Goal: Information Seeking & Learning: Learn about a topic

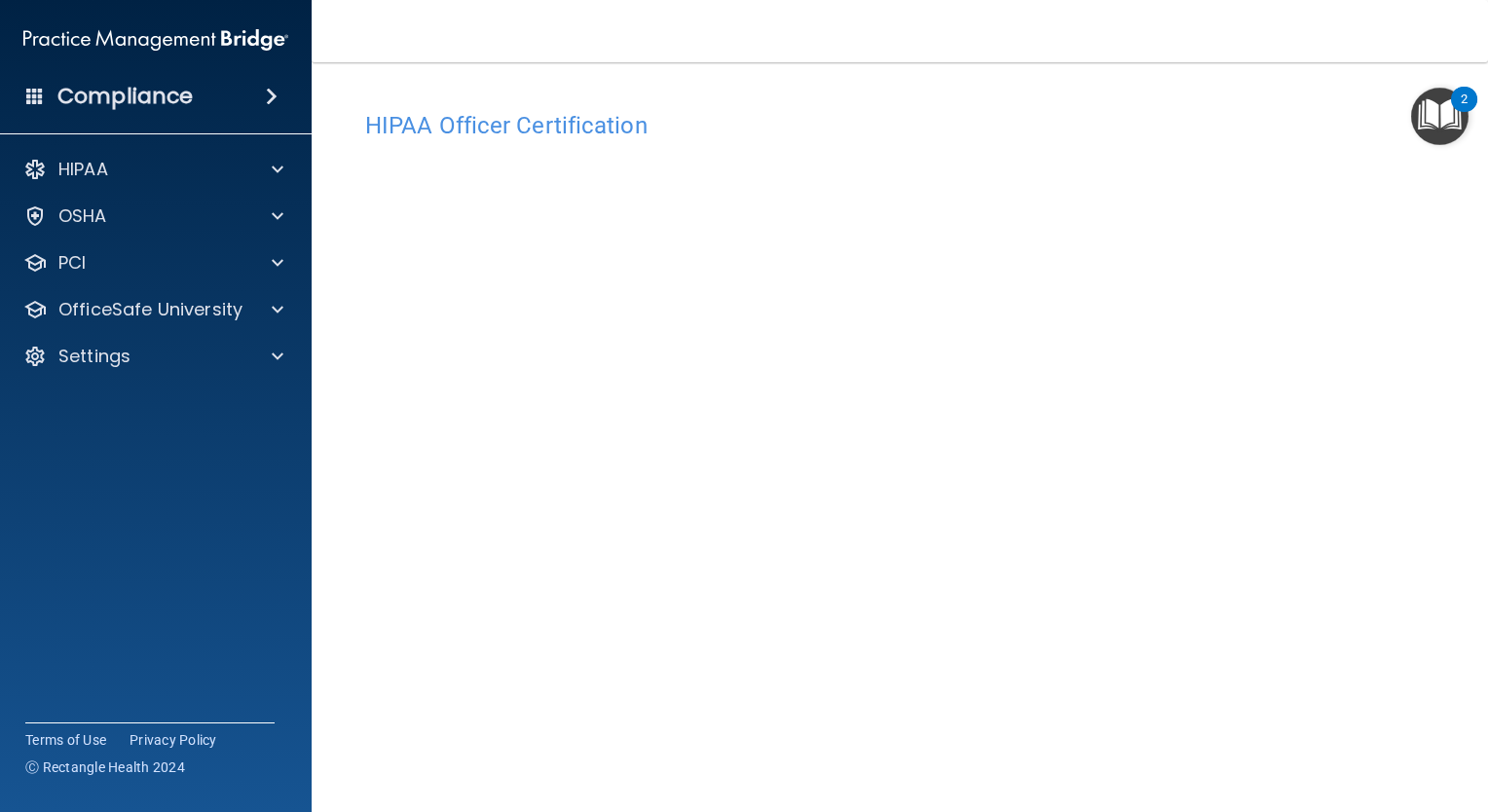
click at [1431, 117] on img "Open Resource Center, 2 new notifications" at bounding box center [1439, 116] width 57 height 57
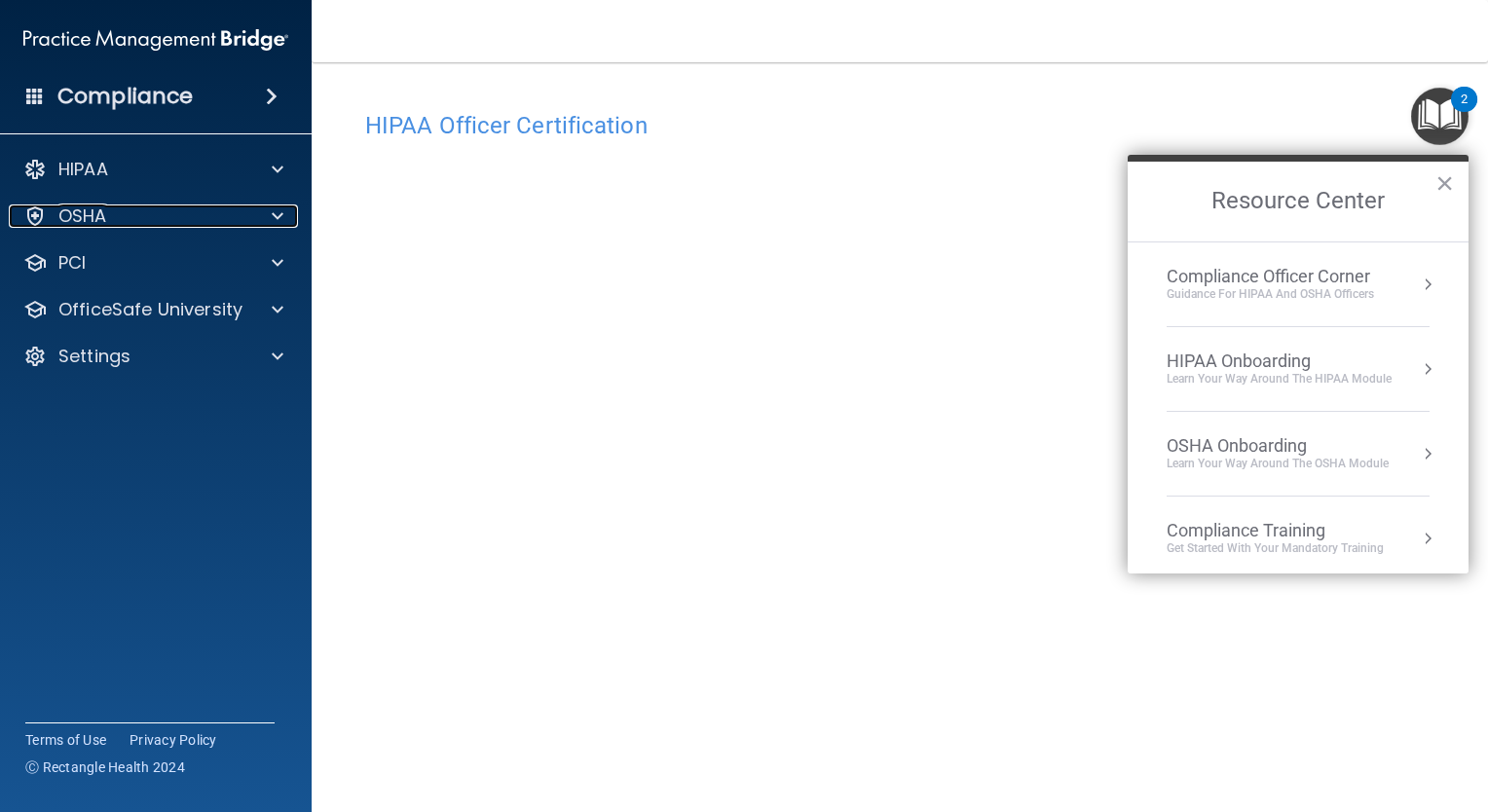
click at [255, 213] on div at bounding box center [275, 216] width 49 height 23
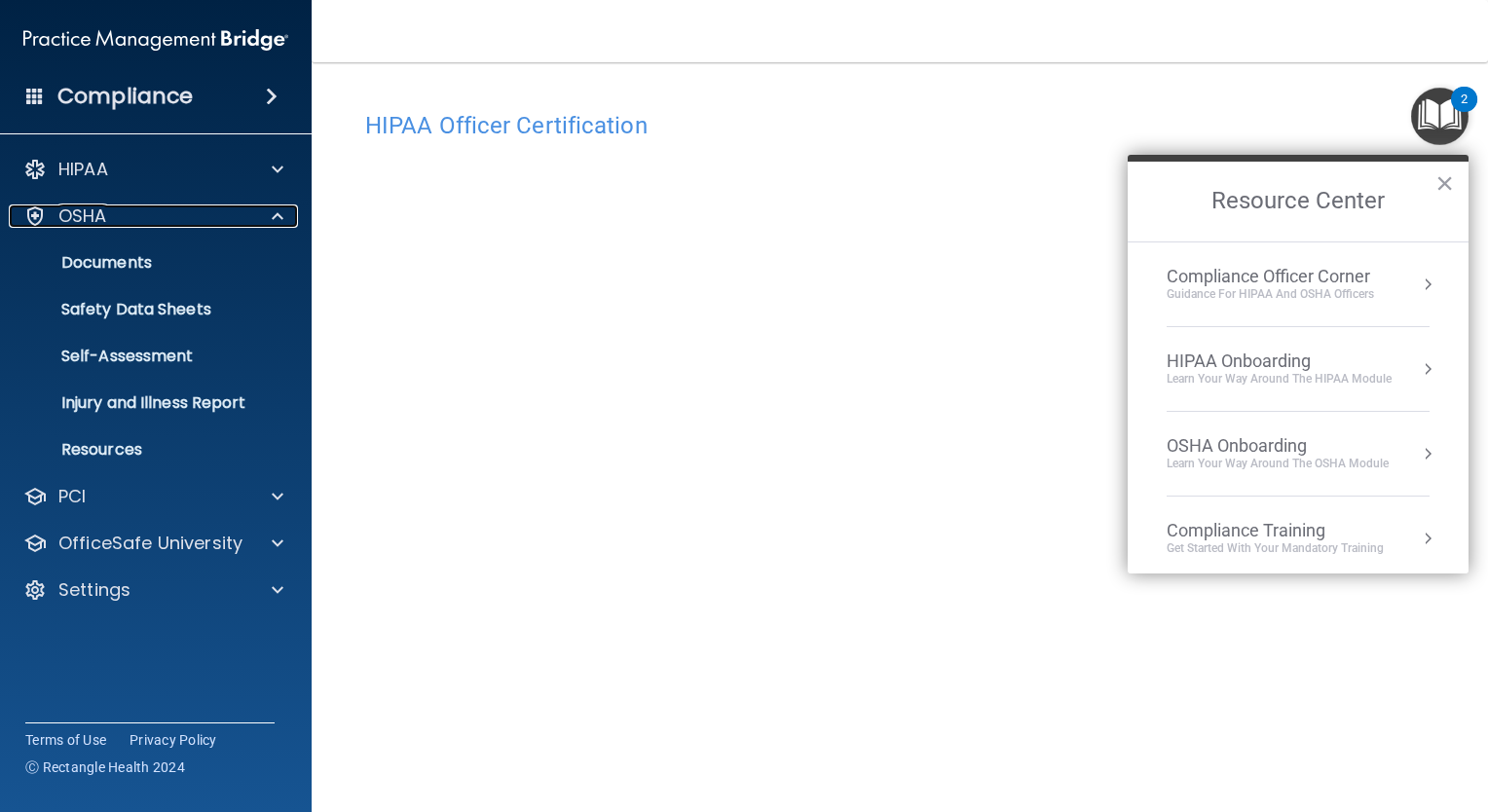
click at [255, 213] on div at bounding box center [275, 216] width 49 height 23
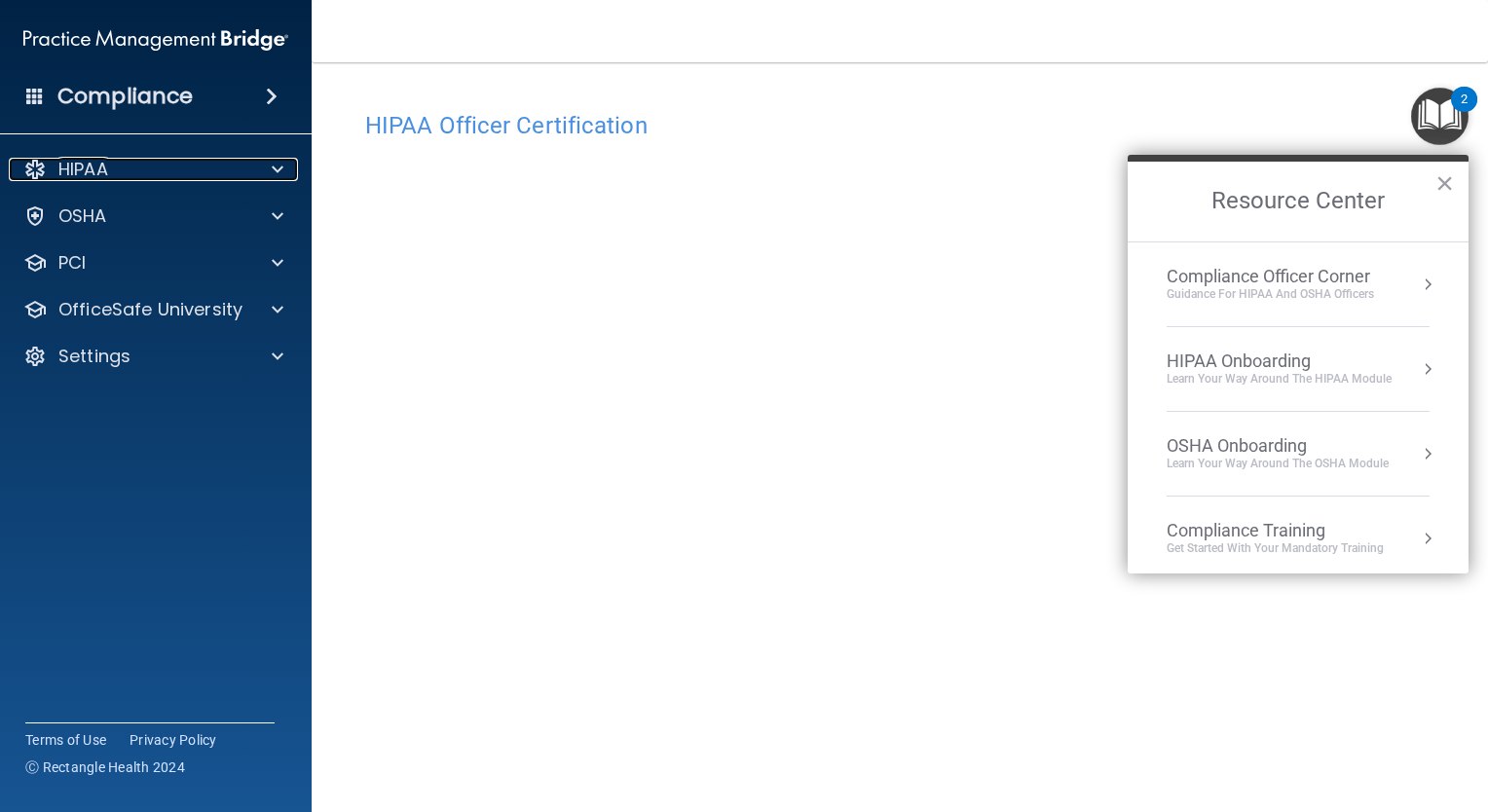
click at [274, 169] on span at bounding box center [278, 169] width 12 height 23
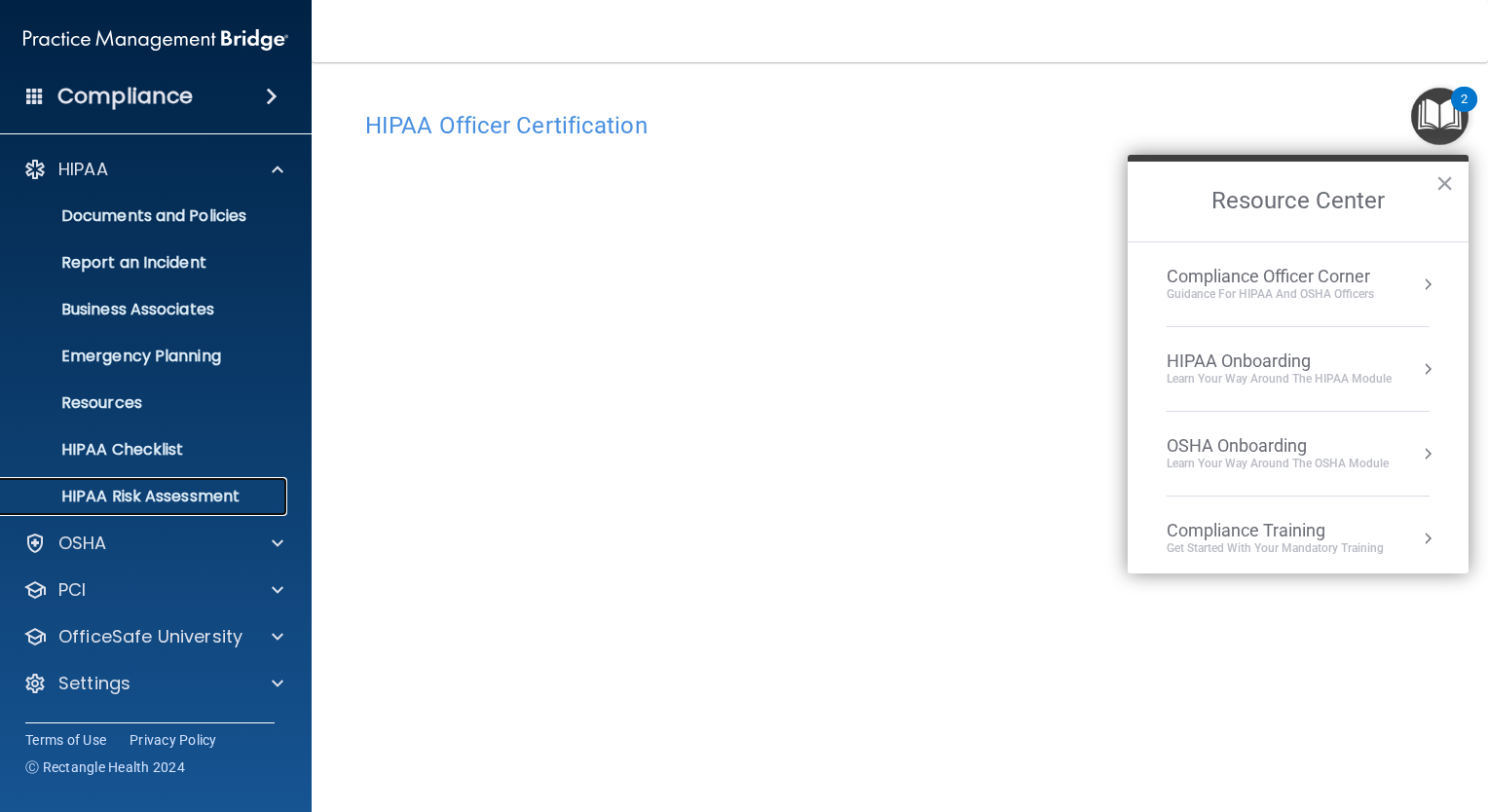
click at [246, 487] on p "HIPAA Risk Assessment" at bounding box center [145, 497] width 266 height 19
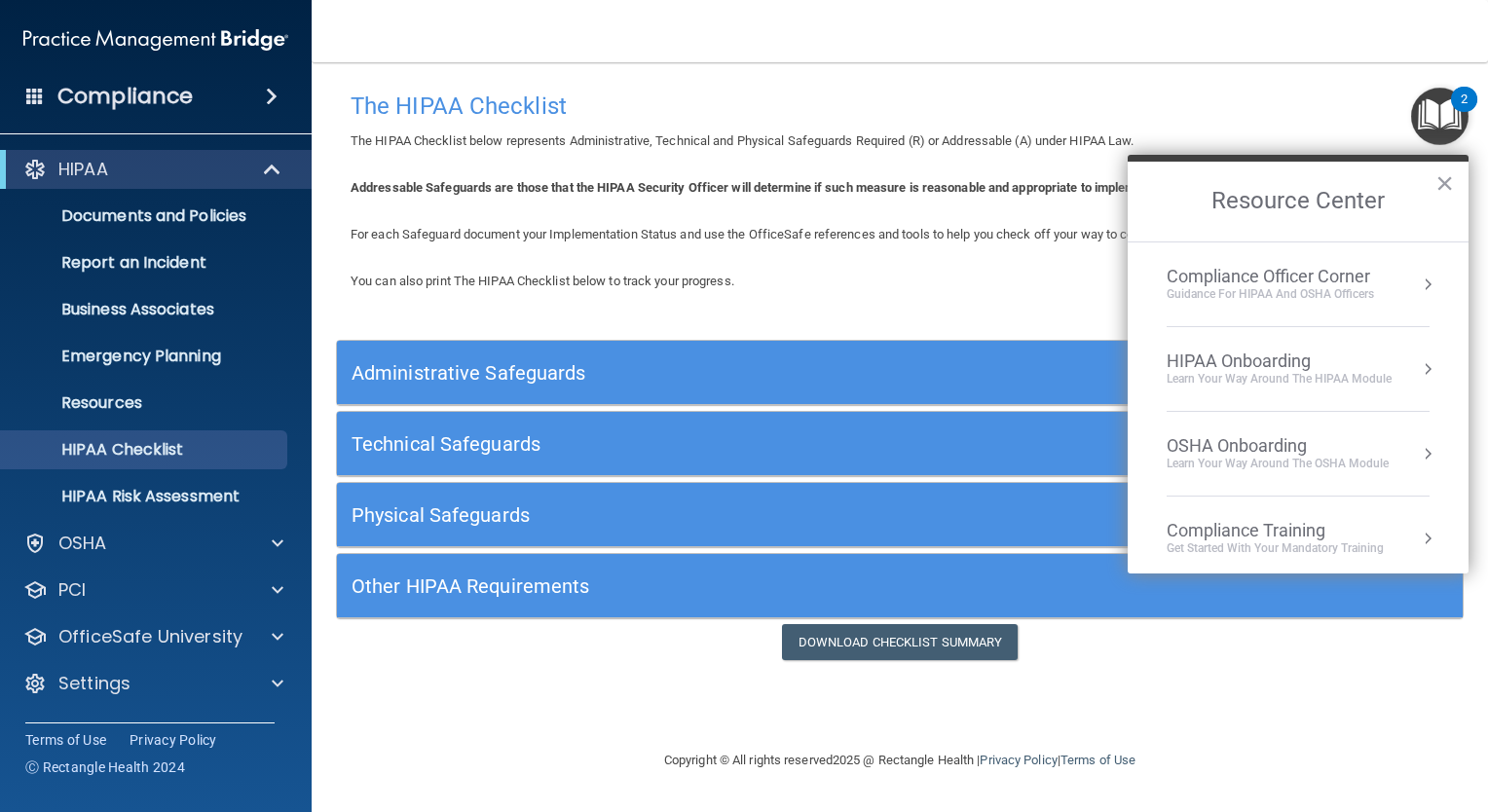
click at [417, 380] on h5 "Administrative Safeguards" at bounding box center [759, 373] width 815 height 21
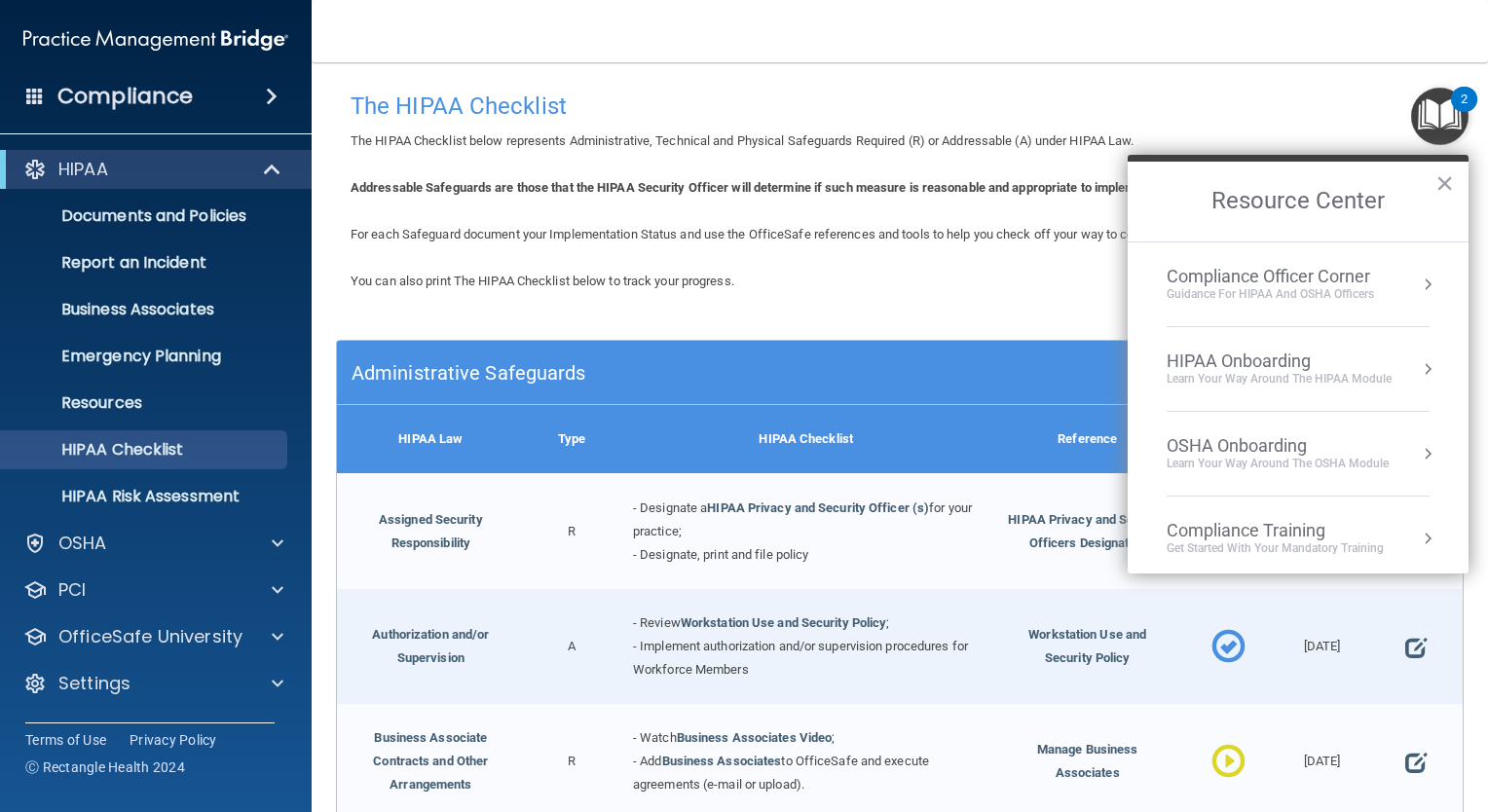
click at [1444, 181] on button "×" at bounding box center [1444, 183] width 19 height 31
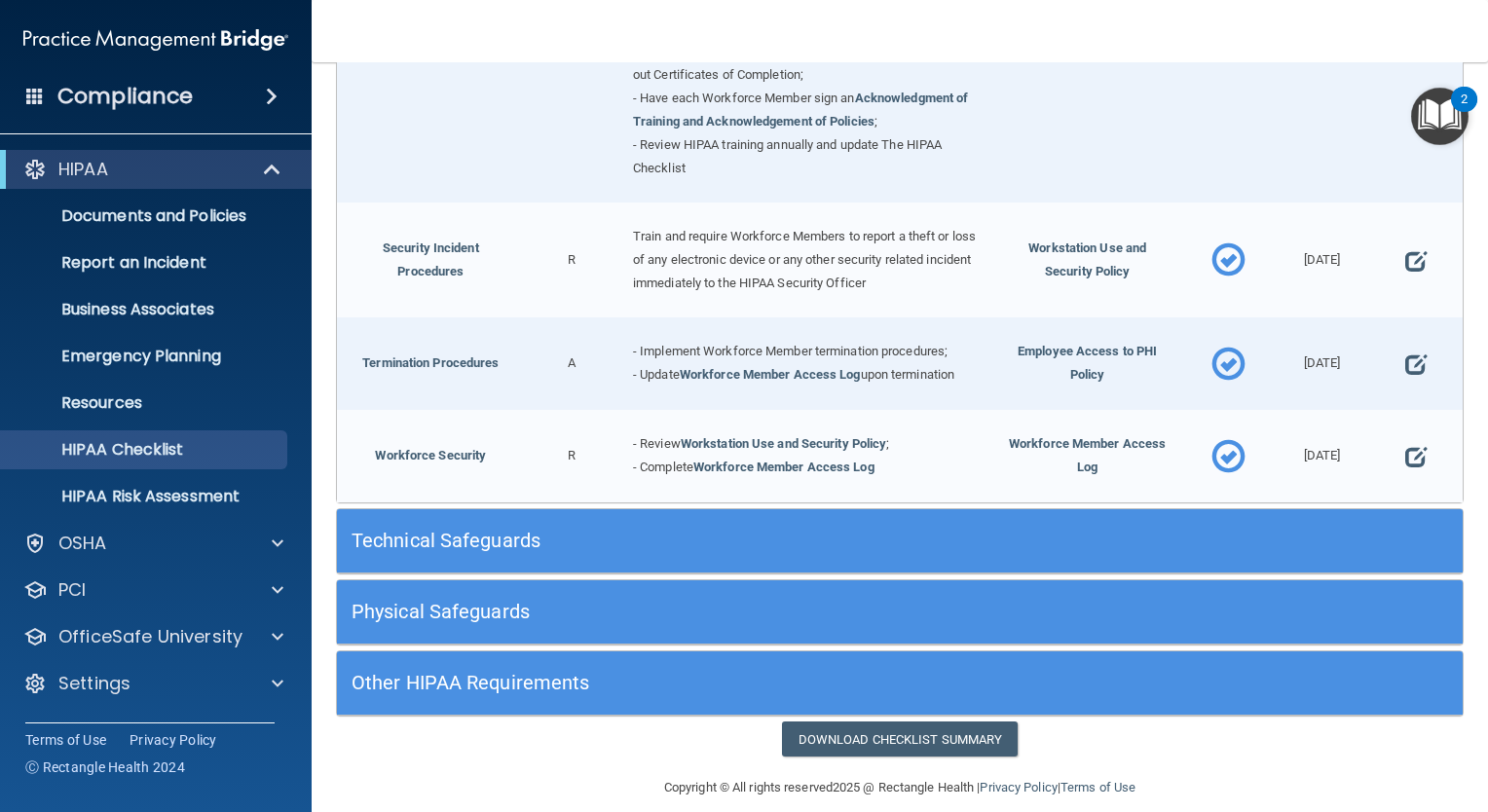
scroll to position [1755, 0]
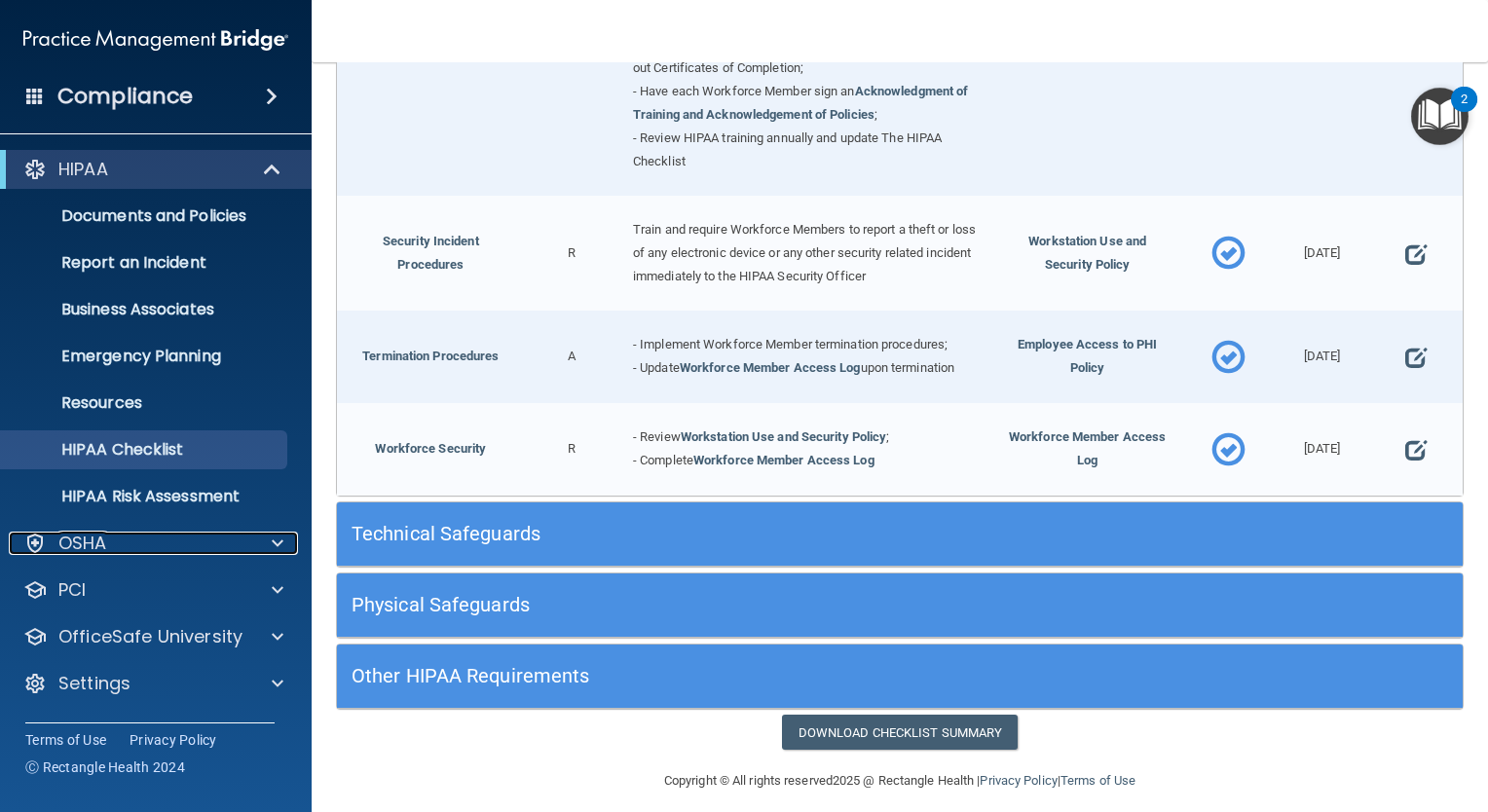
click at [258, 544] on div at bounding box center [275, 543] width 49 height 23
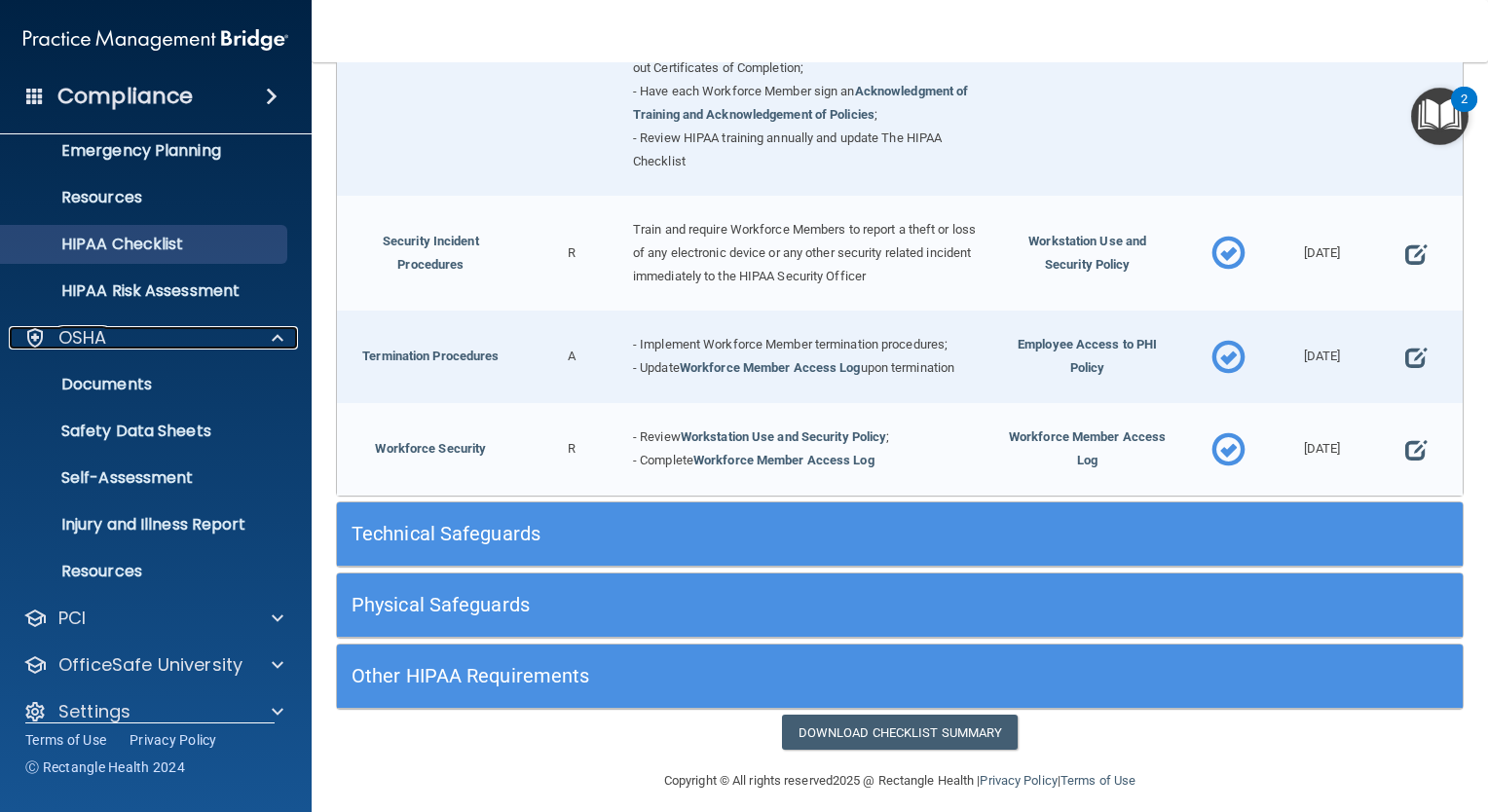
scroll to position [206, 0]
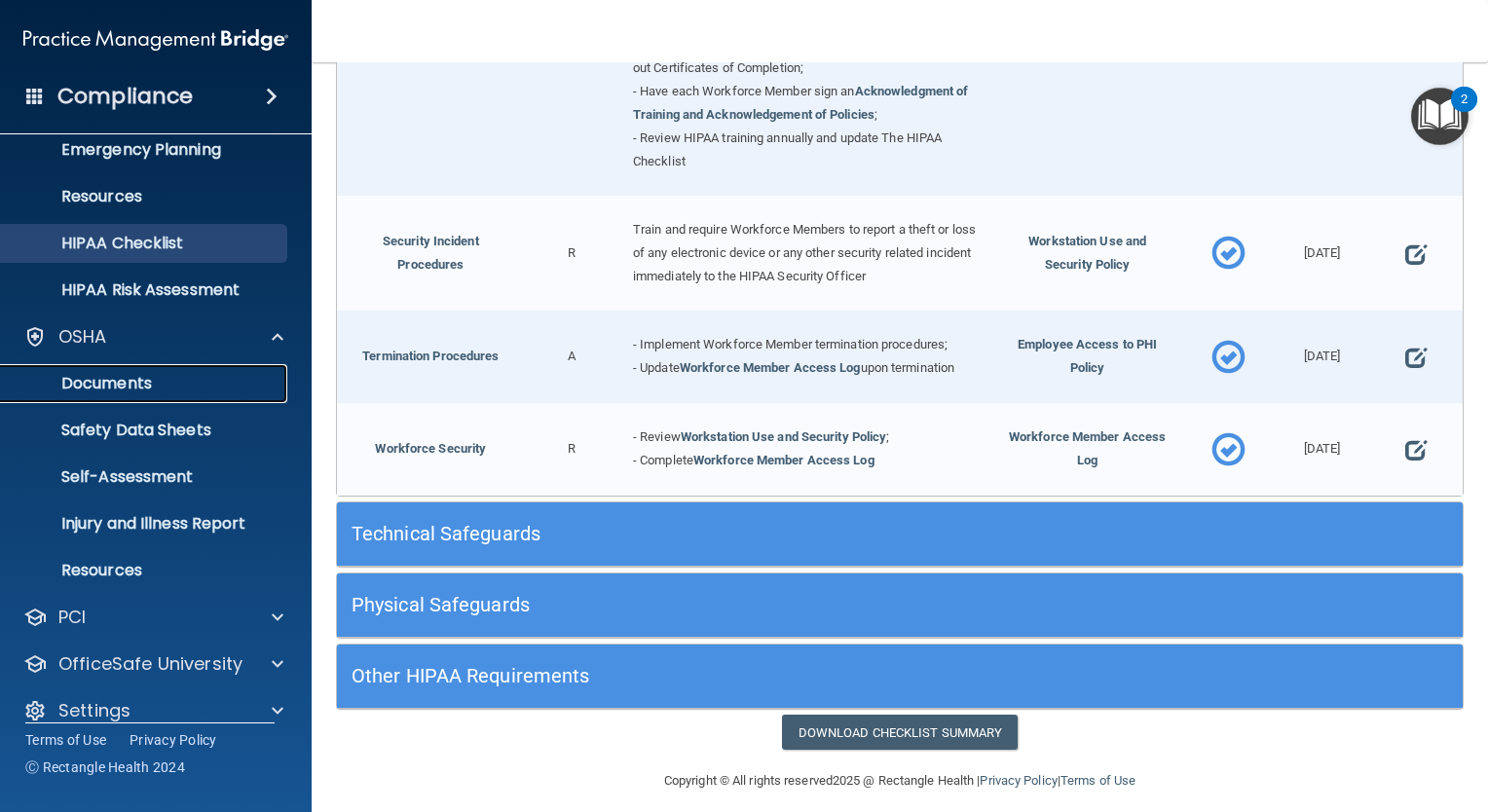
click at [152, 384] on p "Documents" at bounding box center [145, 384] width 266 height 19
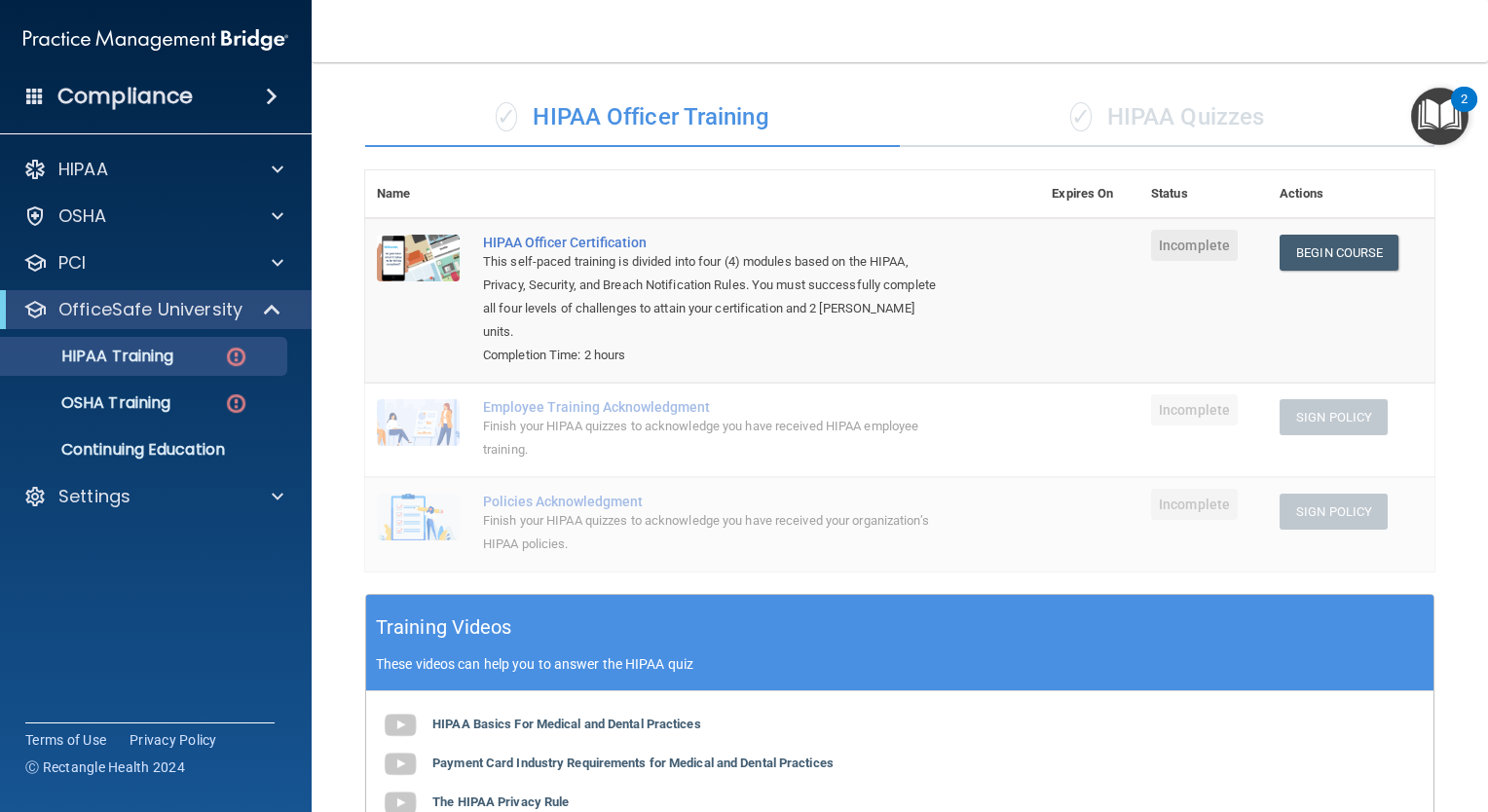
scroll to position [117, 0]
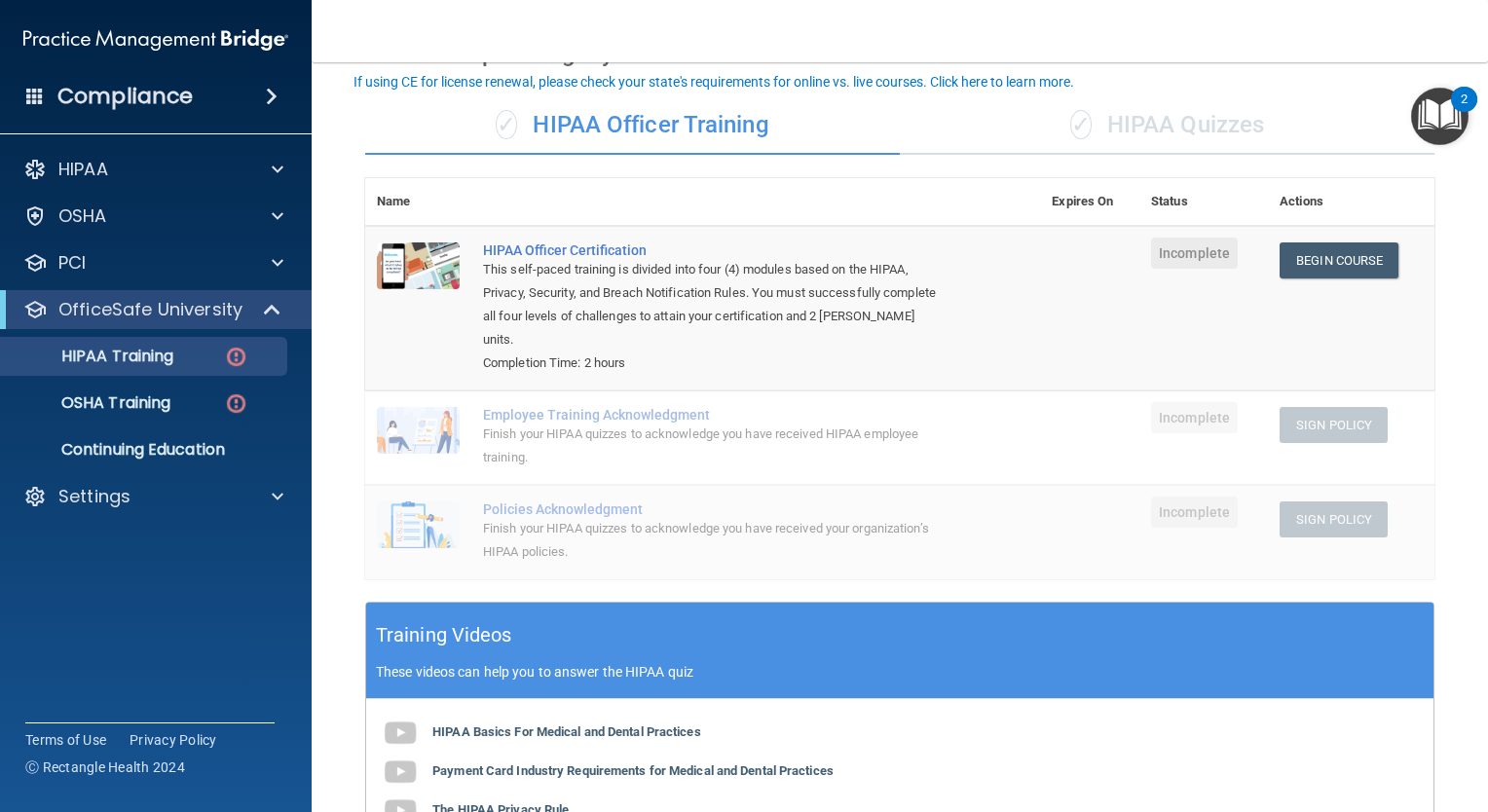
click at [1349, 255] on link "Begin Course" at bounding box center [1339, 260] width 119 height 36
click at [159, 406] on p "OSHA Training" at bounding box center [92, 403] width 158 height 19
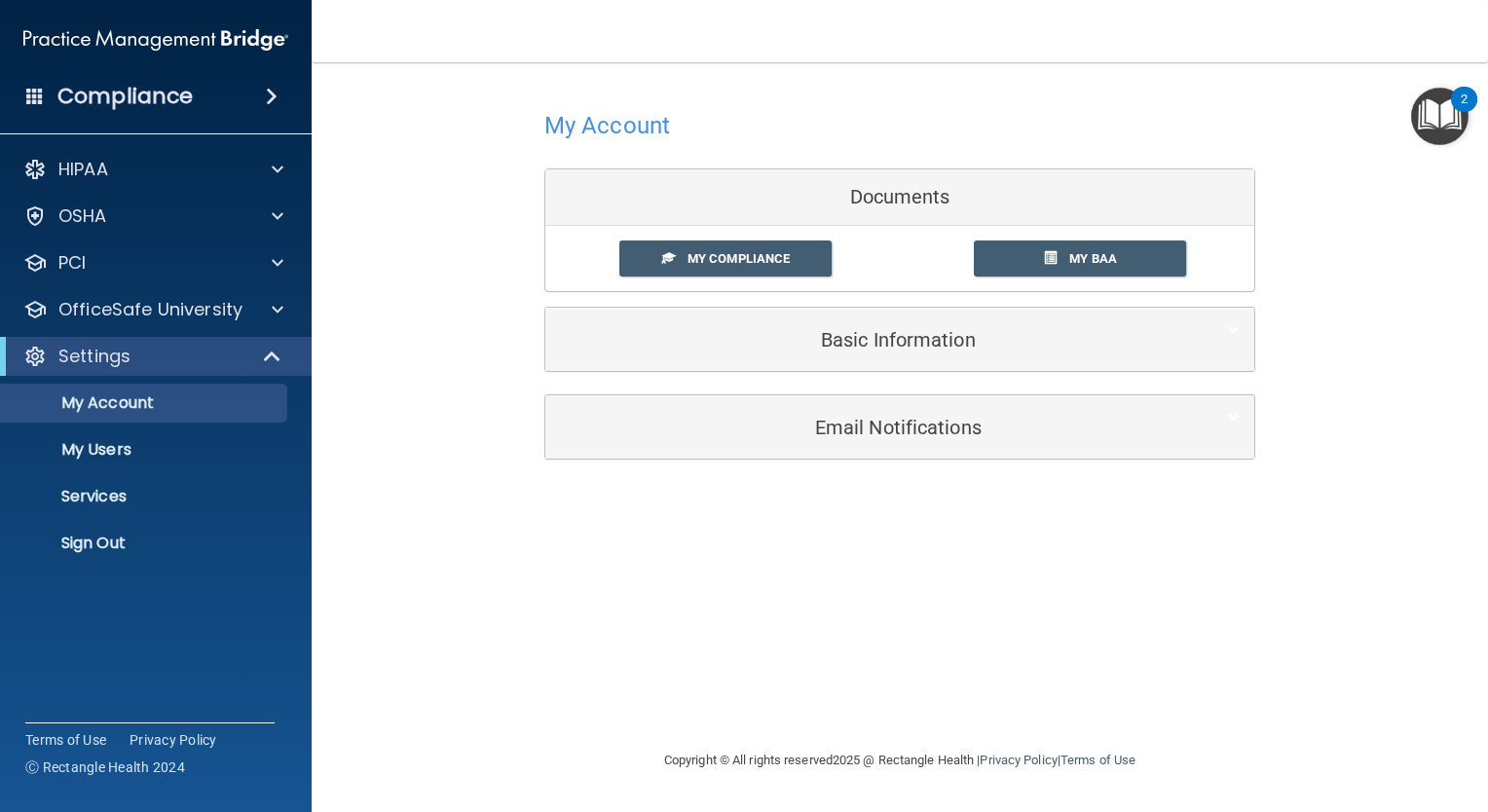
click at [747, 261] on span "My Compliance" at bounding box center [738, 258] width 102 height 15
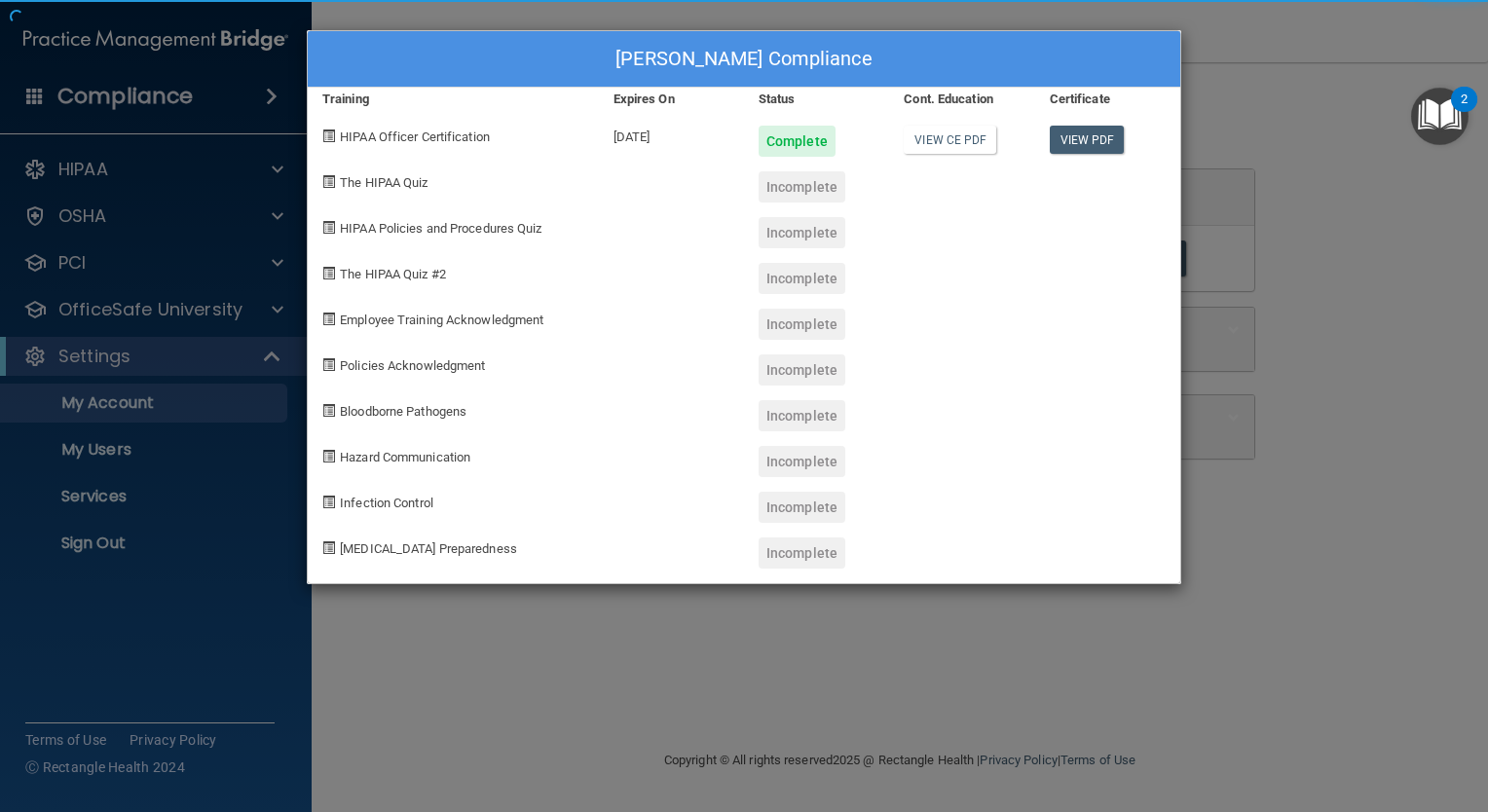
click at [747, 261] on div "Incomplete" at bounding box center [816, 271] width 145 height 46
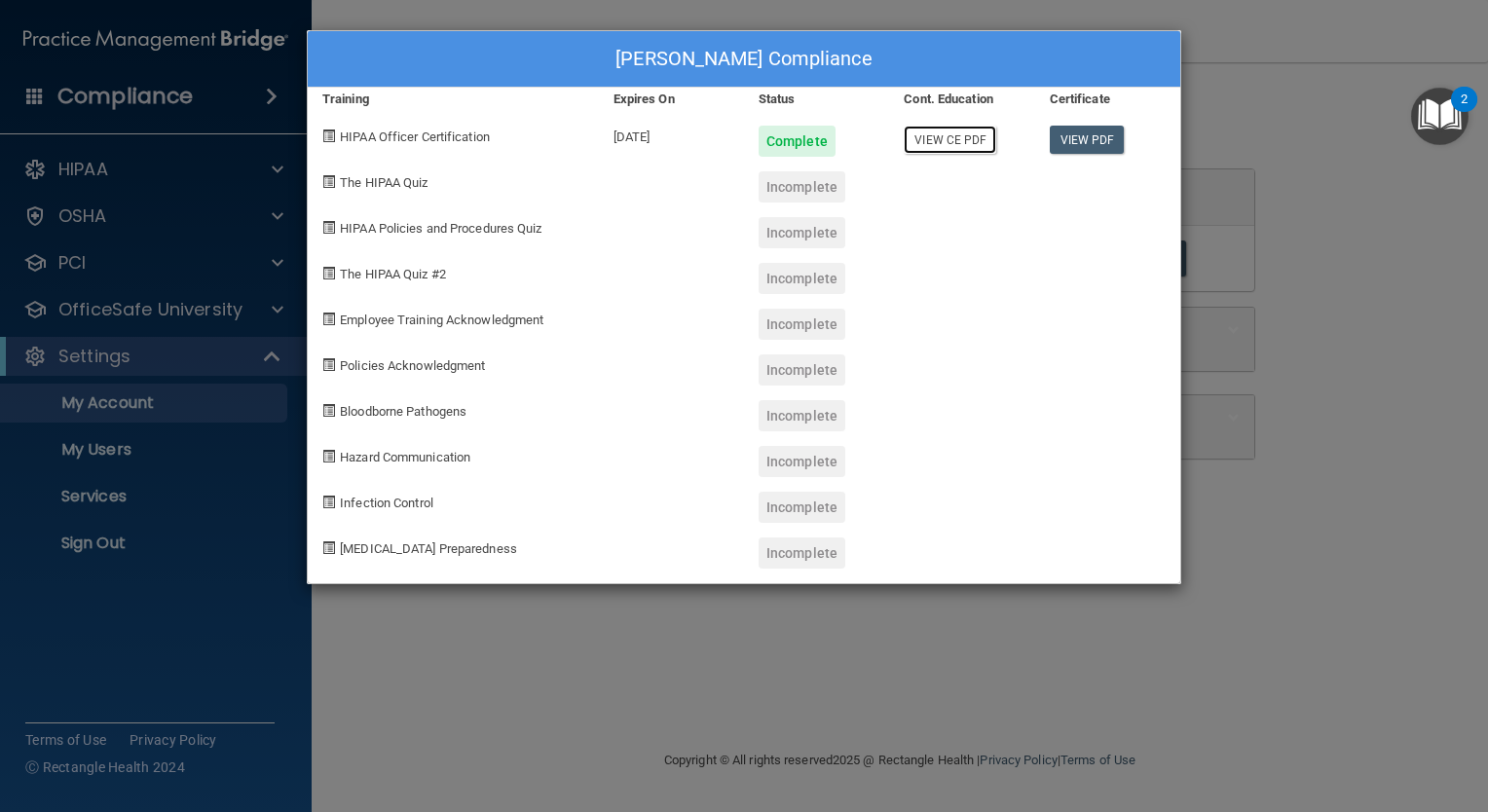
click at [954, 145] on link "View CE PDF" at bounding box center [949, 139] width 93 height 28
click at [1084, 144] on link "View PDF" at bounding box center [1087, 139] width 75 height 28
